Goal: Task Accomplishment & Management: Complete application form

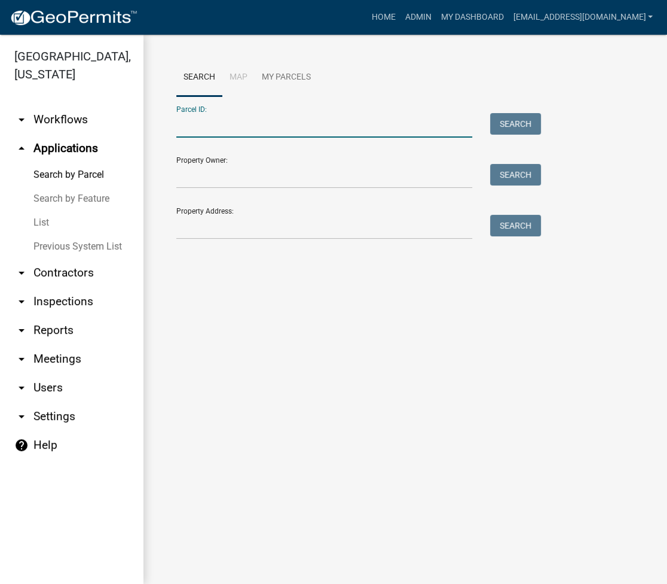
click at [260, 127] on input "Parcel ID:" at bounding box center [324, 125] width 296 height 25
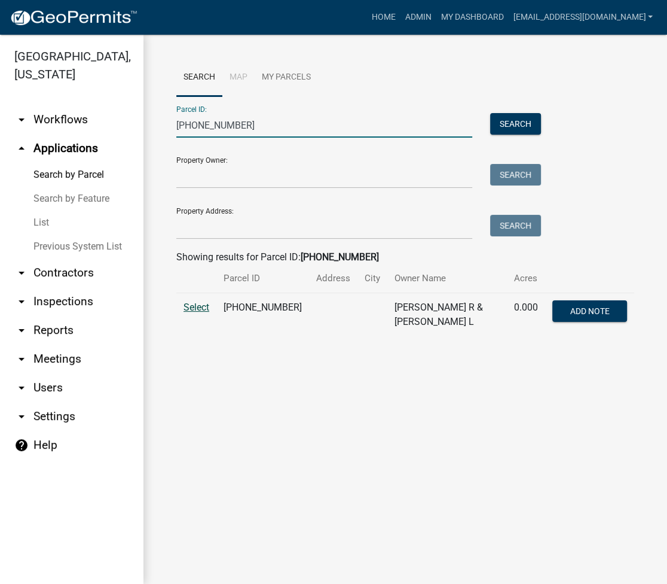
type input "[PHONE_NUMBER]"
click at [195, 301] on span "Select" at bounding box center [197, 306] width 26 height 11
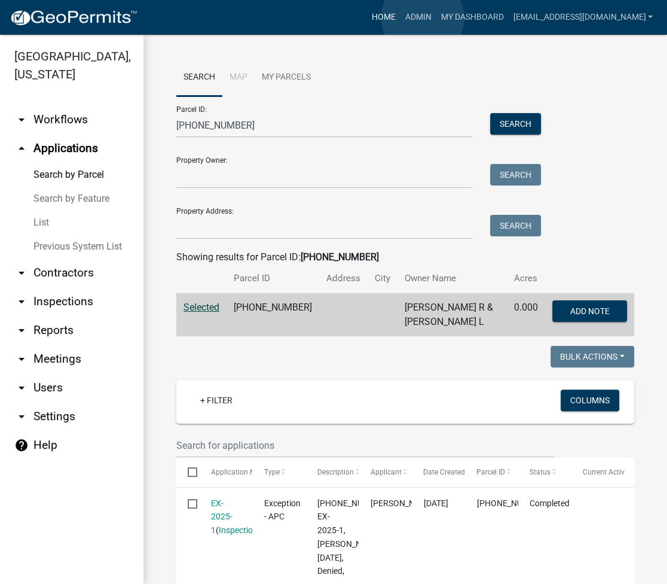
click at [400, 18] on link "Home" at bounding box center [383, 17] width 33 height 23
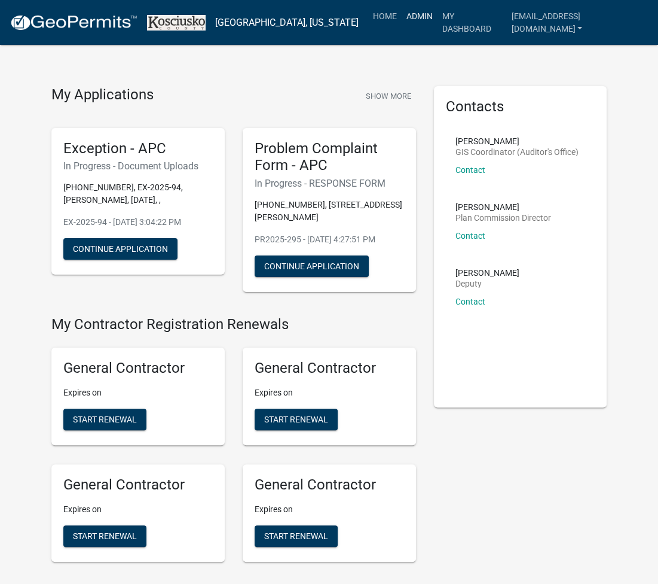
scroll to position [3169, 0]
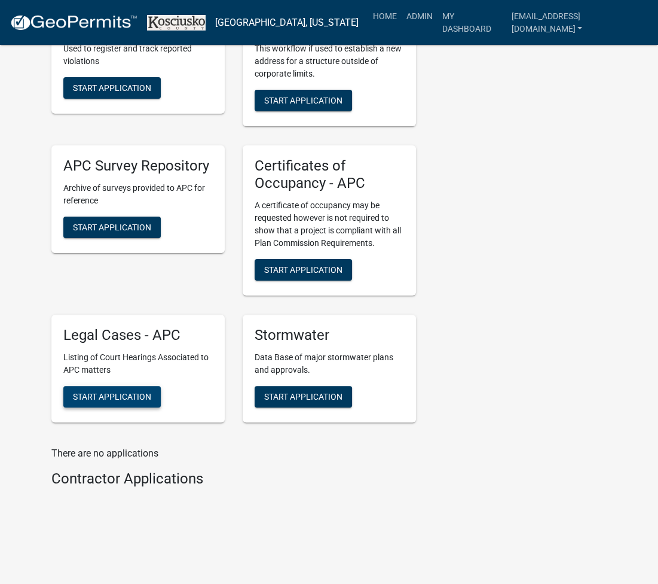
click at [110, 395] on span "Start Application" at bounding box center [112, 396] width 78 height 10
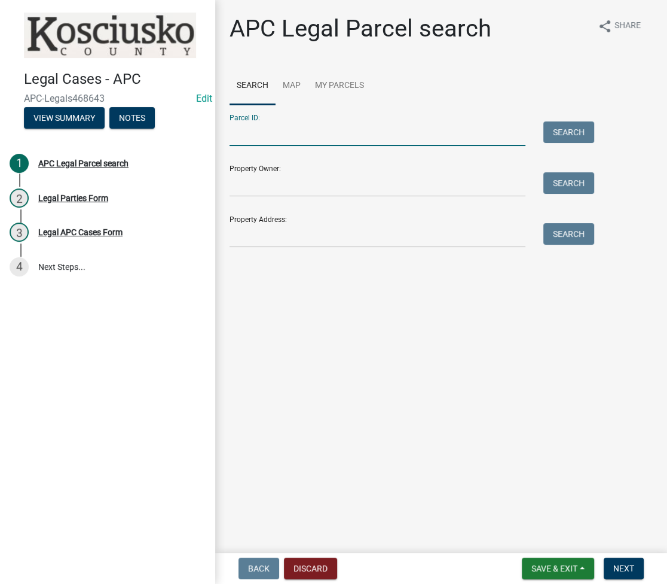
click at [347, 132] on input "Parcel ID:" at bounding box center [378, 133] width 296 height 25
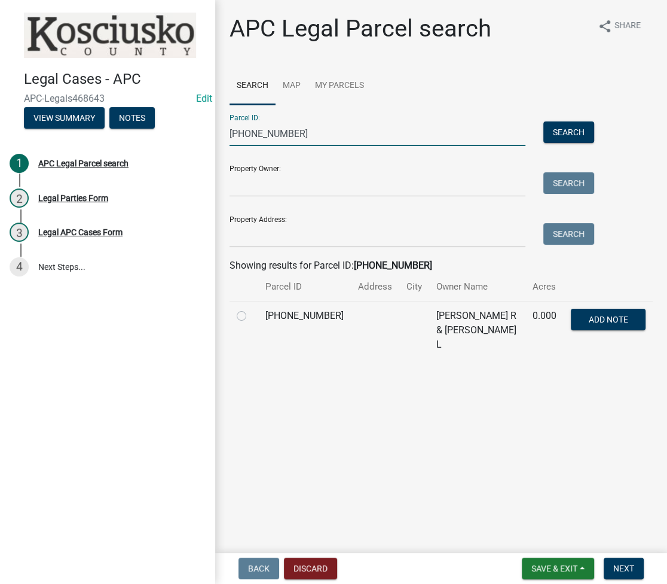
type input "[PHONE_NUMBER]"
click at [251, 309] on label at bounding box center [251, 309] width 0 height 0
click at [251, 314] on input "radio" at bounding box center [255, 313] width 8 height 8
radio input "true"
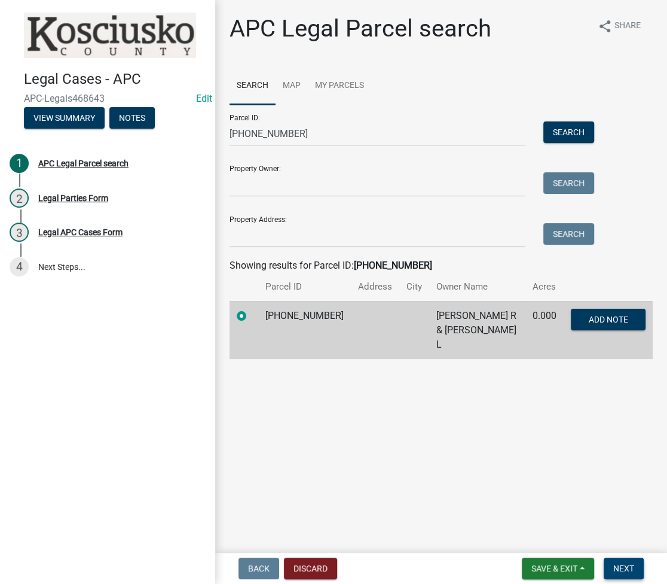
click at [616, 566] on span "Next" at bounding box center [623, 568] width 21 height 10
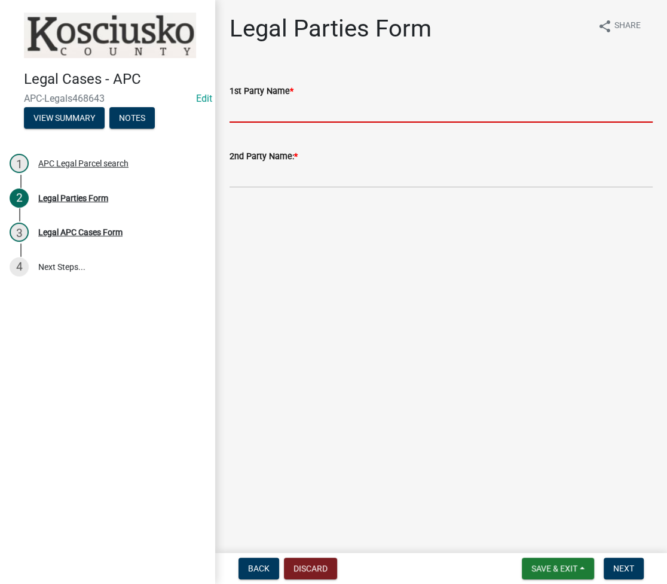
click at [352, 101] on input "1st Party Name *" at bounding box center [441, 110] width 423 height 25
type input "j"
type input "[PERSON_NAME]"
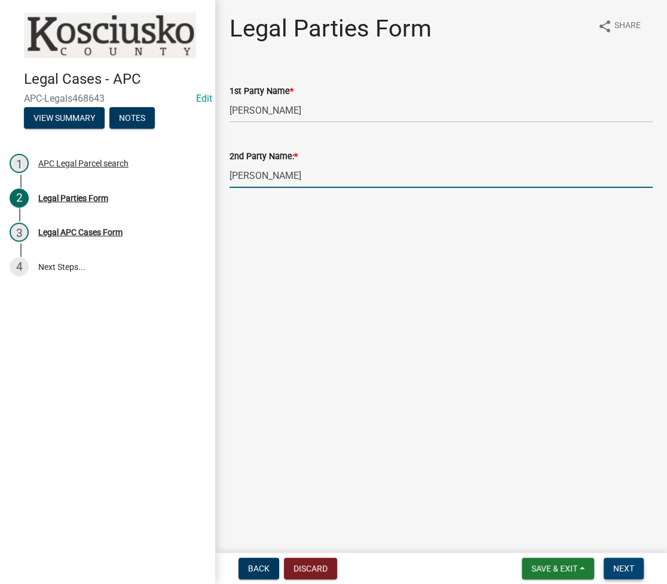
type input "[PERSON_NAME]"
click at [624, 578] on button "Next" at bounding box center [624, 568] width 40 height 22
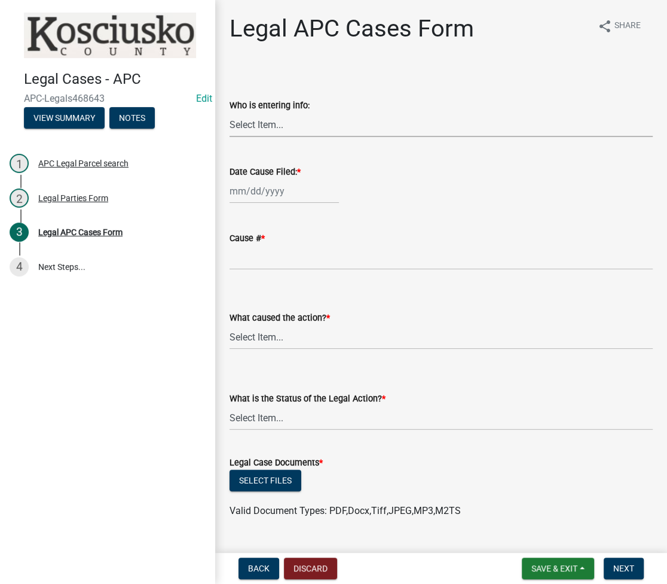
click at [270, 123] on select "Select Item... AI AT BK LT MS AH" at bounding box center [441, 124] width 423 height 25
click at [230, 112] on select "Select Item... AI AT BK LT MS AH" at bounding box center [441, 124] width 423 height 25
select select "71833e3b-0c28-419b-886e-d139d95bf1c3"
click at [254, 189] on div at bounding box center [284, 191] width 109 height 25
select select "8"
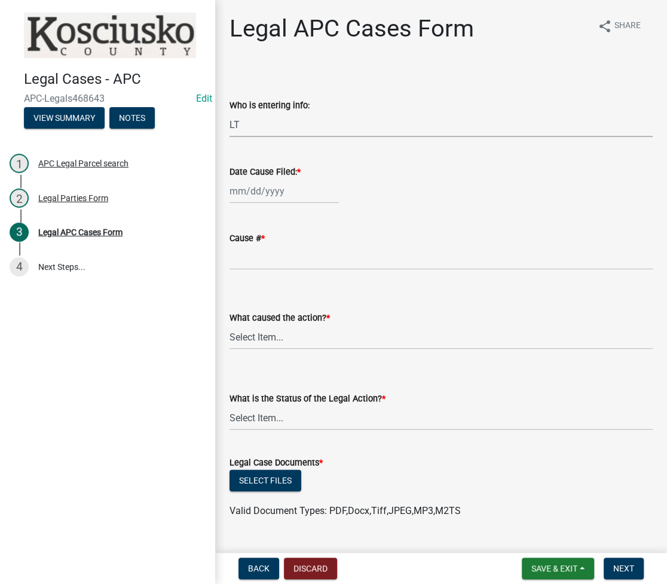
select select "2025"
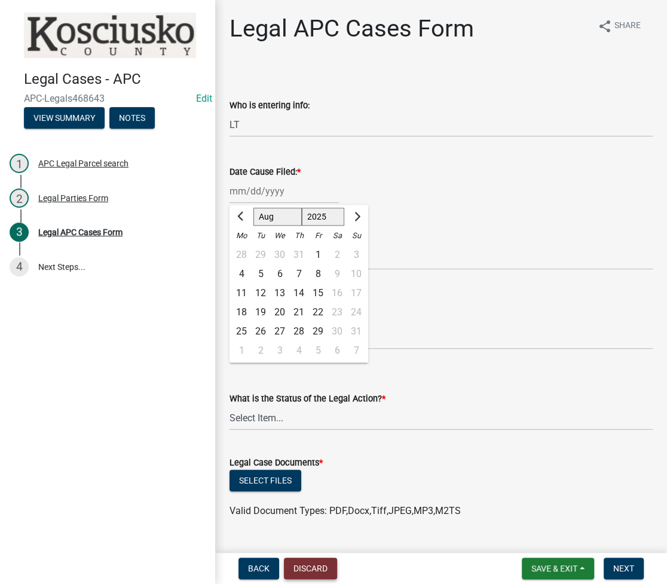
click at [310, 571] on button "Discard" at bounding box center [310, 568] width 53 height 22
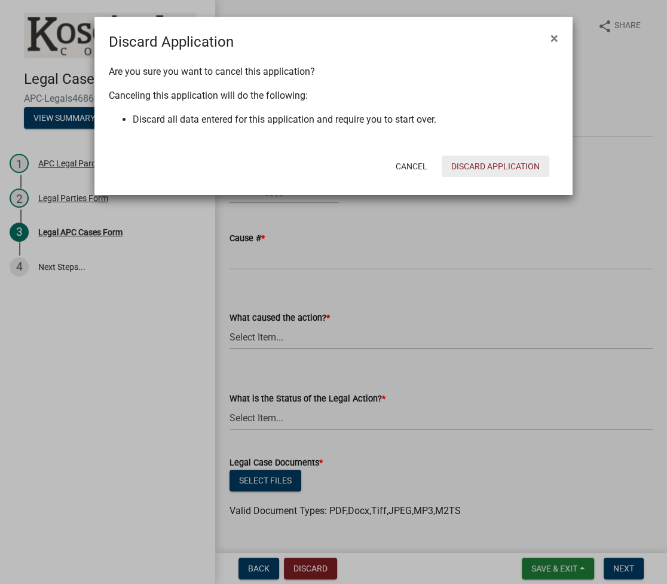
click at [487, 169] on button "Discard Application" at bounding box center [496, 166] width 108 height 22
